Goal: Find specific page/section: Find specific page/section

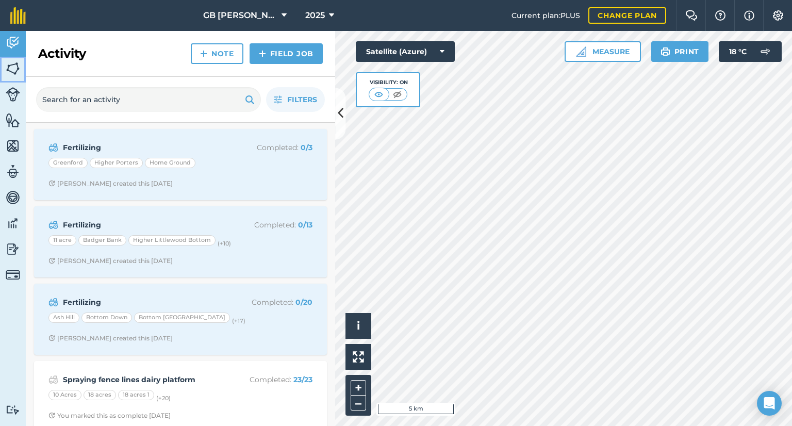
click at [17, 69] on img at bounding box center [13, 68] width 14 height 15
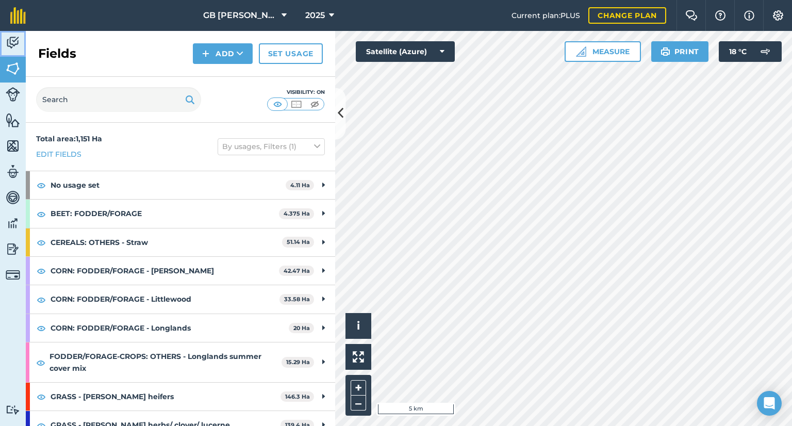
click at [14, 41] on img at bounding box center [13, 42] width 14 height 15
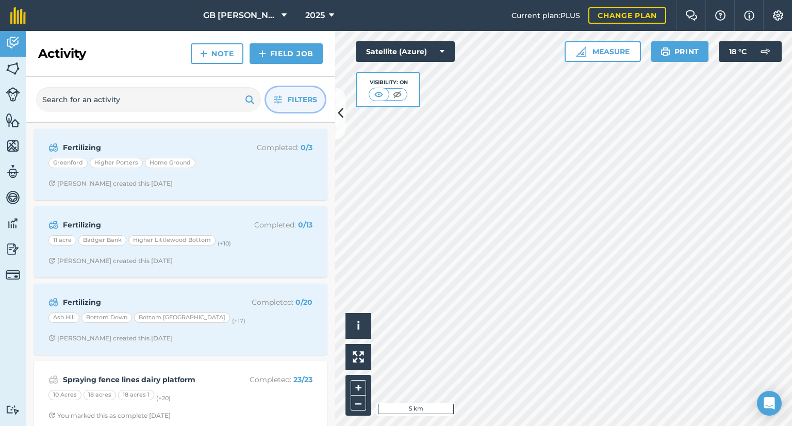
click at [305, 104] on span "Filters" at bounding box center [302, 99] width 30 height 11
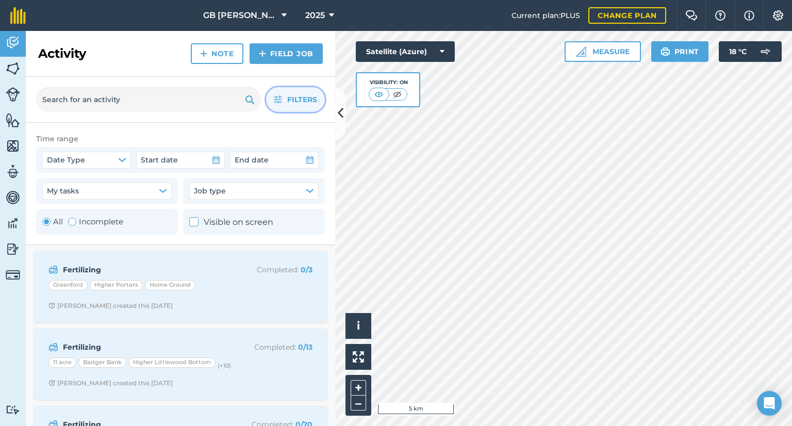
click at [86, 225] on label "Incomplete" at bounding box center [95, 222] width 55 height 12
radio input "false"
radio input "true"
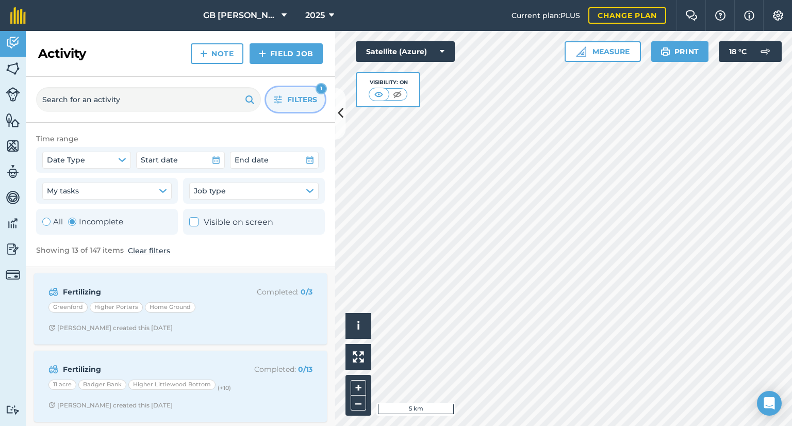
click at [293, 106] on button "Filters 1" at bounding box center [295, 99] width 59 height 25
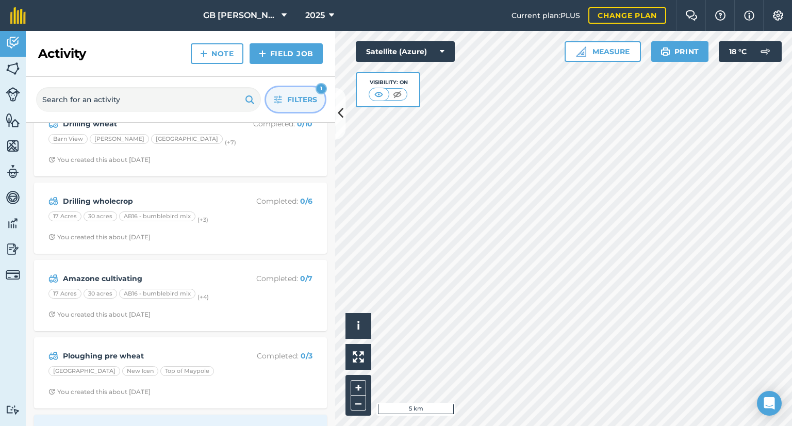
scroll to position [567, 0]
